Goal: Task Accomplishment & Management: Manage account settings

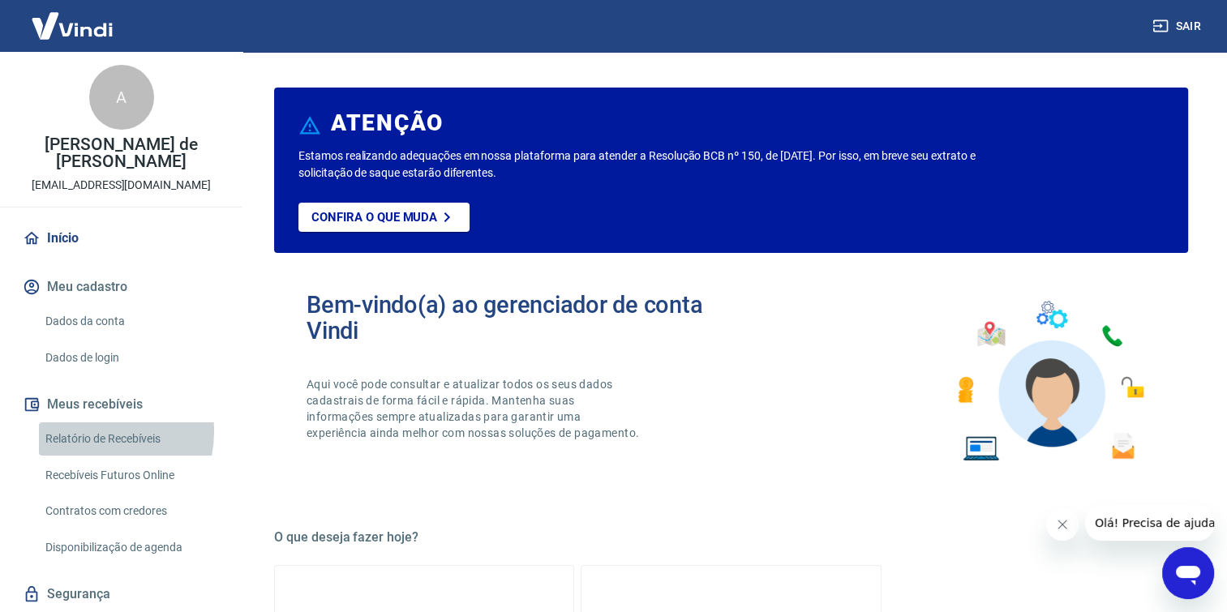
click at [92, 422] on link "Relatório de Recebíveis" at bounding box center [131, 438] width 184 height 33
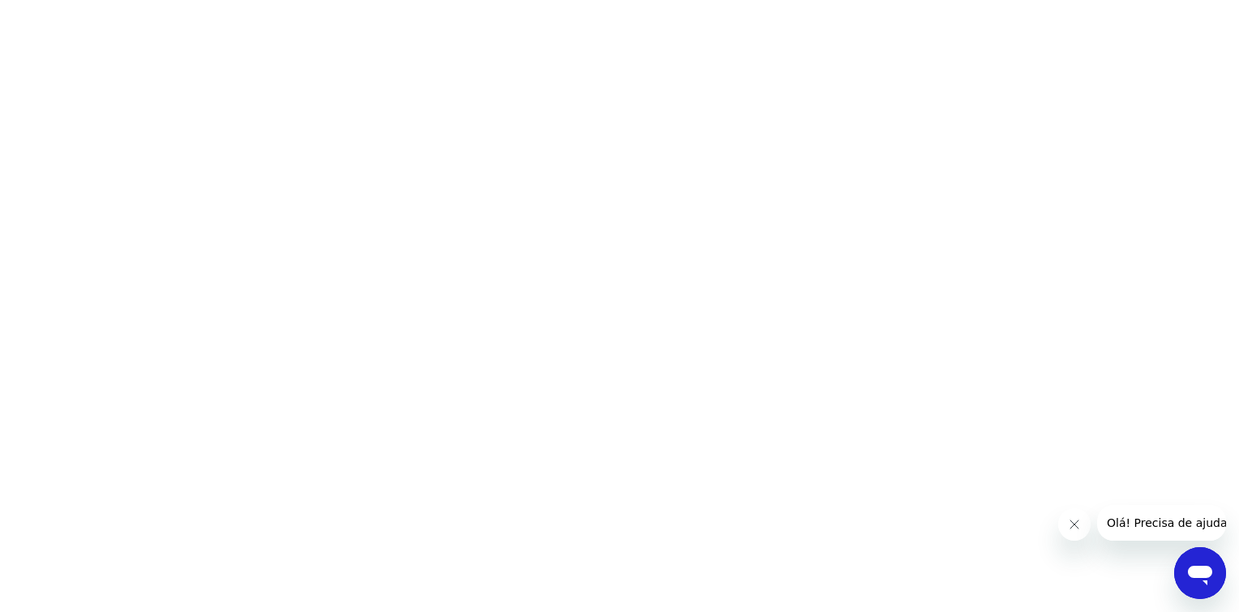
click at [1077, 524] on icon "Fechar mensagem da empresa" at bounding box center [1073, 524] width 13 height 13
click at [415, 0] on html at bounding box center [619, 0] width 1239 height 0
click at [240, 0] on html at bounding box center [619, 0] width 1239 height 0
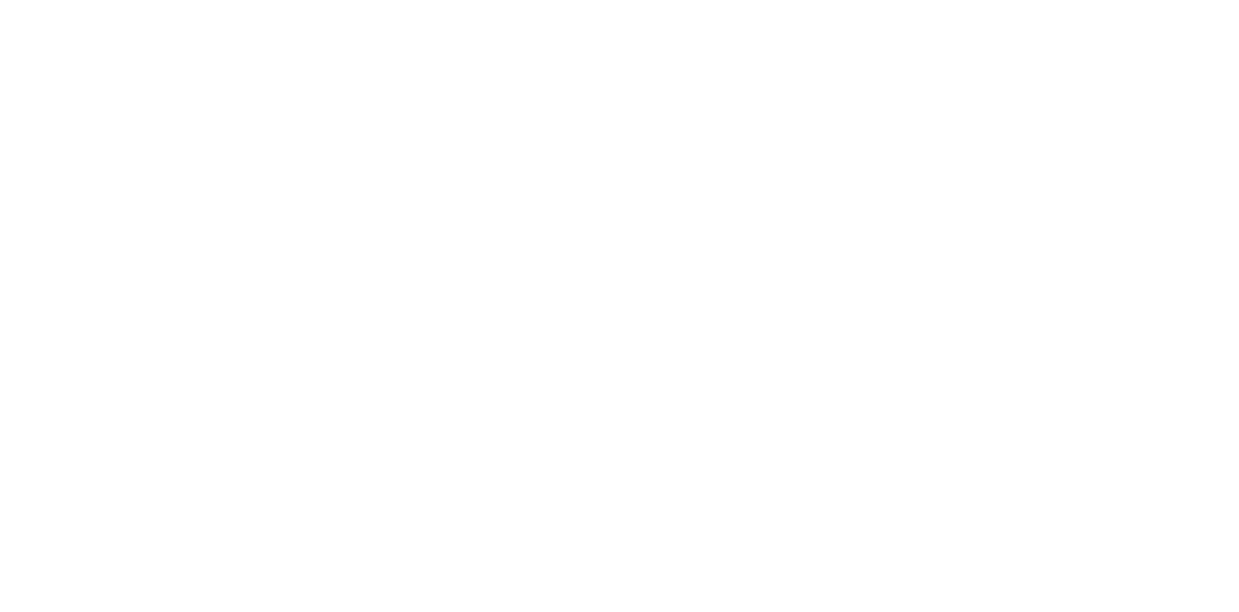
click at [269, 0] on html at bounding box center [619, 0] width 1239 height 0
click at [636, 0] on html at bounding box center [619, 0] width 1239 height 0
